Goal: Task Accomplishment & Management: Manage account settings

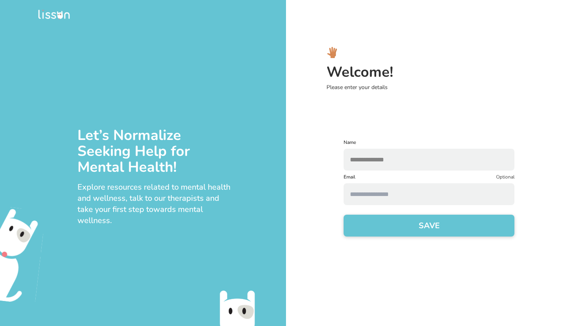
type input "**********"
click at [420, 229] on button "SAVE" at bounding box center [429, 226] width 171 height 22
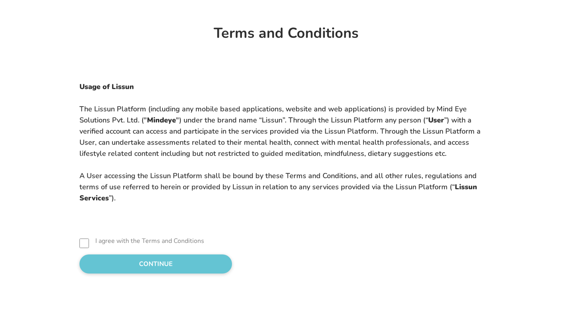
click at [111, 242] on label "I agree with the Terms and Conditions" at bounding box center [149, 241] width 109 height 10
click at [130, 259] on button "CONTINUE" at bounding box center [155, 263] width 153 height 19
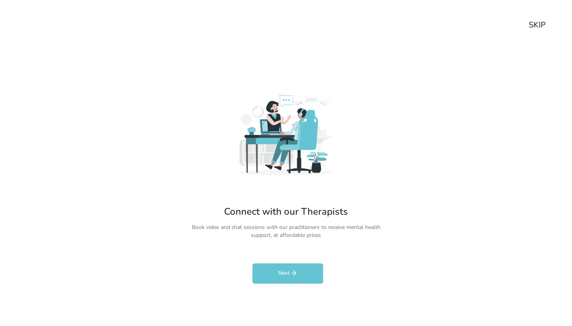
click at [527, 24] on div "SKIP" at bounding box center [273, 24] width 546 height 11
click at [536, 25] on div "SKIP" at bounding box center [537, 24] width 17 height 11
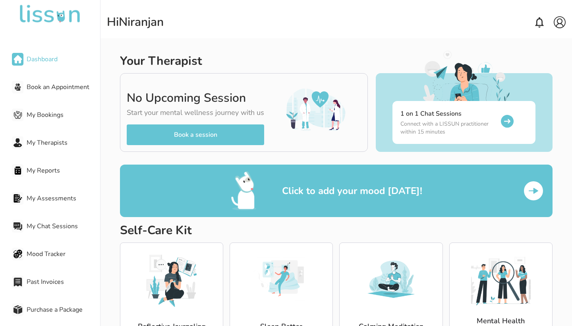
click at [62, 85] on span "Book an Appointment" at bounding box center [64, 87] width 74 height 10
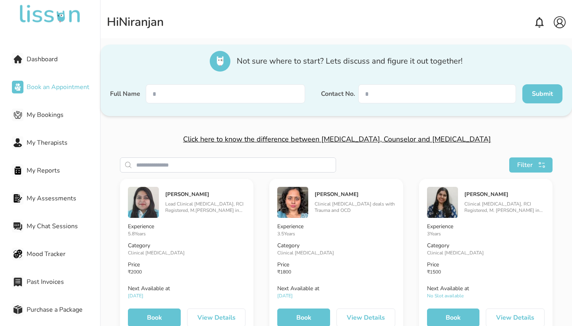
click at [198, 172] on input "search" at bounding box center [236, 165] width 200 height 14
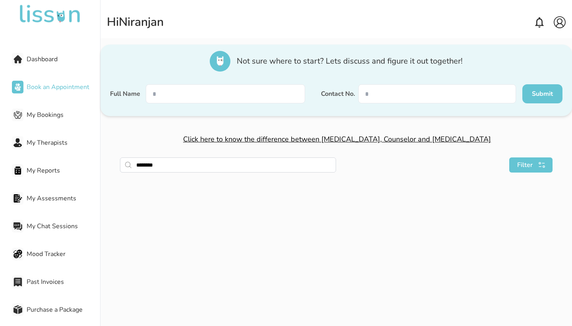
type input "********"
click at [58, 143] on span "My Therapists" at bounding box center [64, 143] width 74 height 10
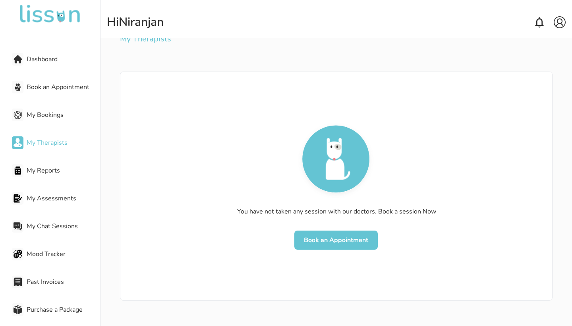
click at [556, 25] on img at bounding box center [560, 22] width 12 height 12
click at [543, 53] on p "Logout" at bounding box center [539, 52] width 16 height 6
